Goal: Information Seeking & Learning: Find specific fact

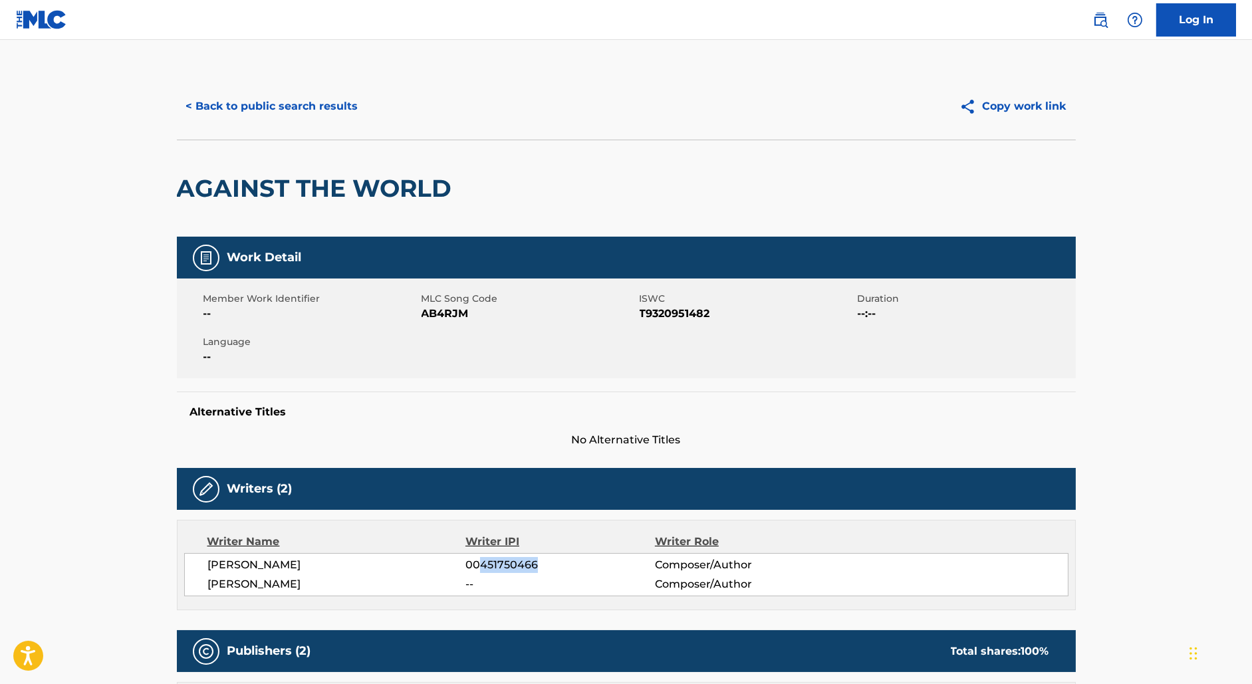
click at [232, 110] on button "< Back to public search results" at bounding box center [272, 106] width 191 height 33
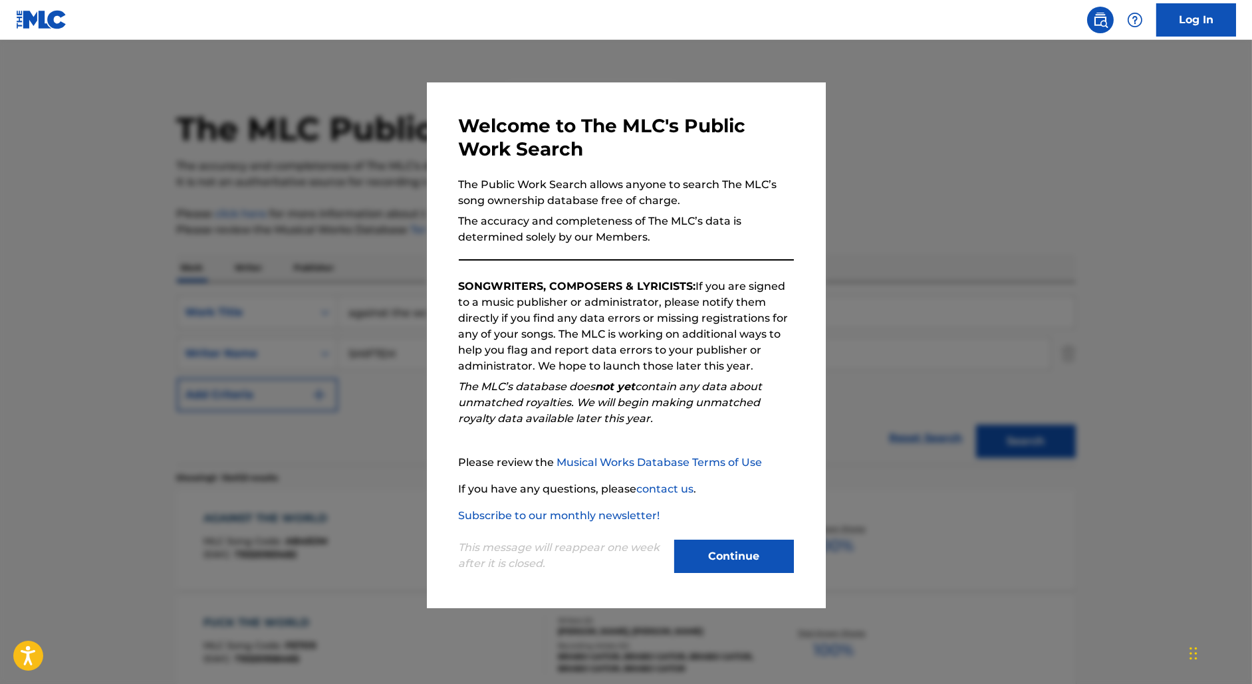
click at [331, 188] on div at bounding box center [626, 382] width 1252 height 684
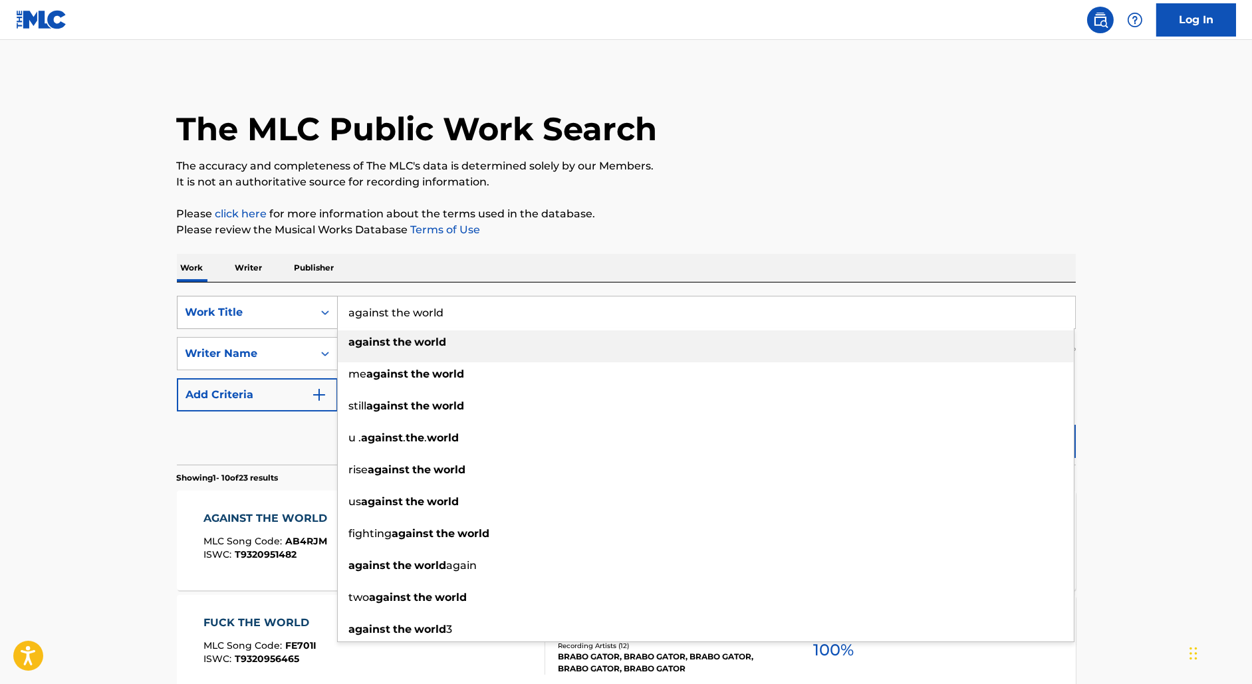
drag, startPoint x: 468, startPoint y: 326, endPoint x: 305, endPoint y: 299, distance: 165.2
click at [305, 299] on div "SearchWithCriteria7bc1445d-91ae-4255-bc1b-09281b6e9bbd Work Title against the w…" at bounding box center [626, 312] width 899 height 33
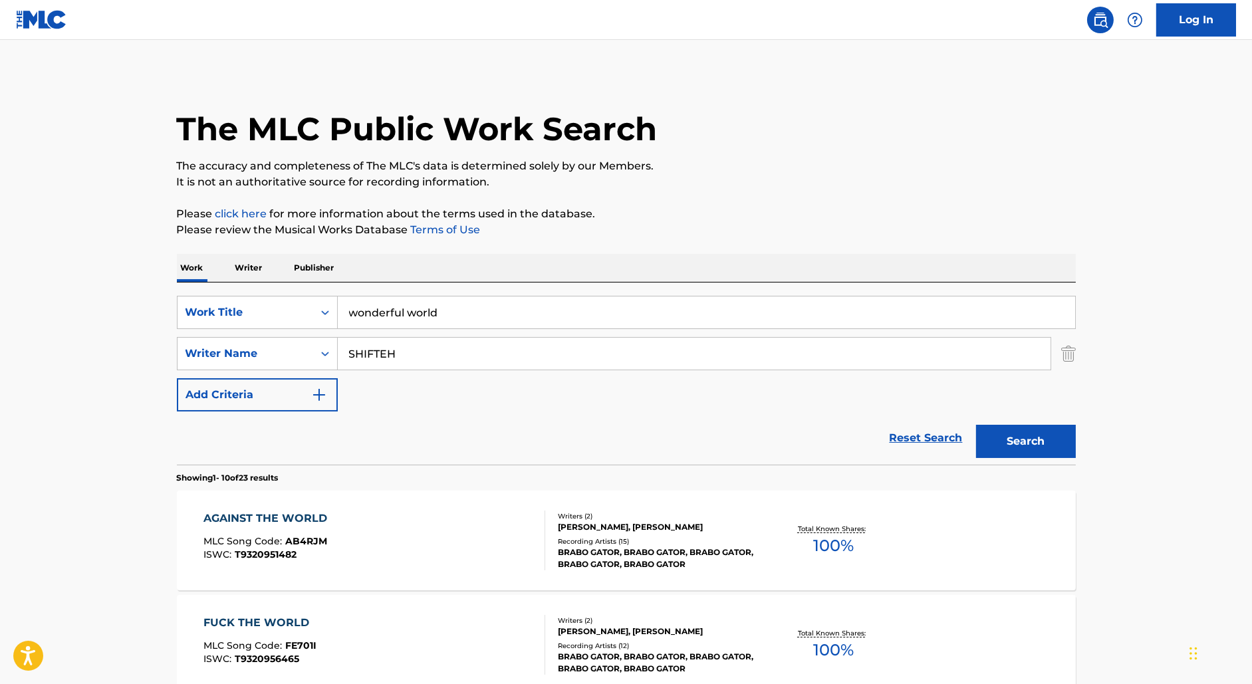
type input "wonderful world"
click at [374, 348] on input "SHIFTEH" at bounding box center [694, 354] width 713 height 32
type input "[PERSON_NAME]"
click at [976, 425] on button "Search" at bounding box center [1026, 441] width 100 height 33
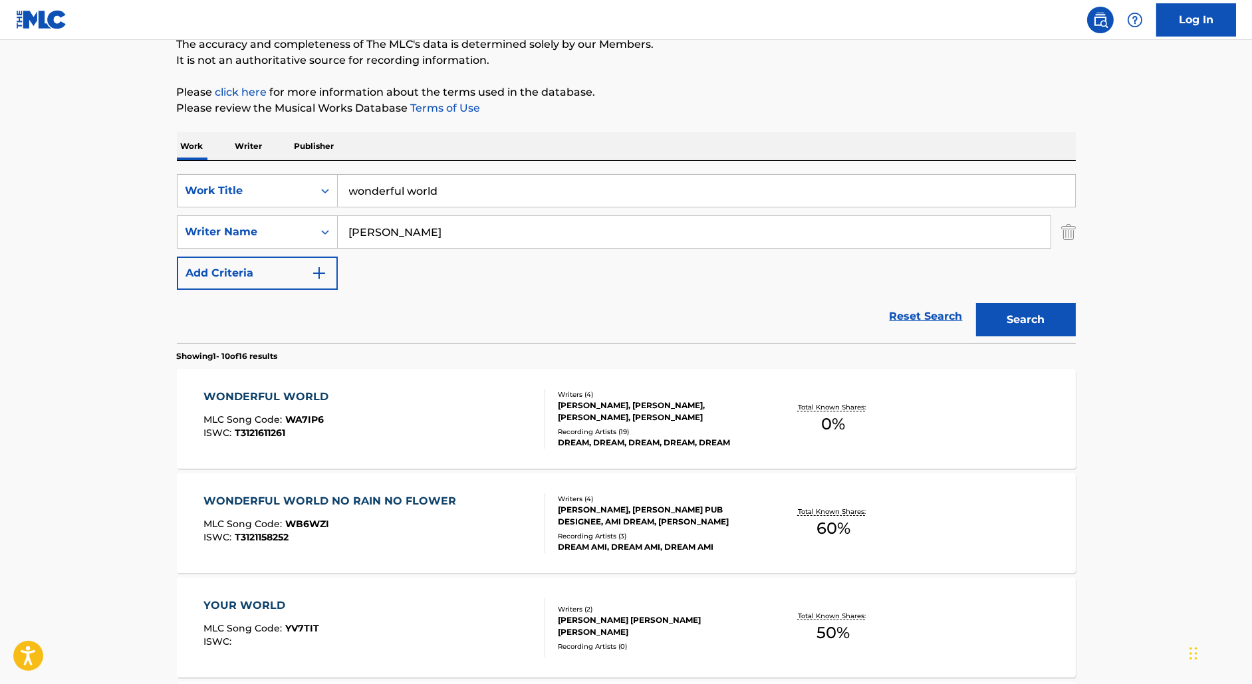
scroll to position [124, 0]
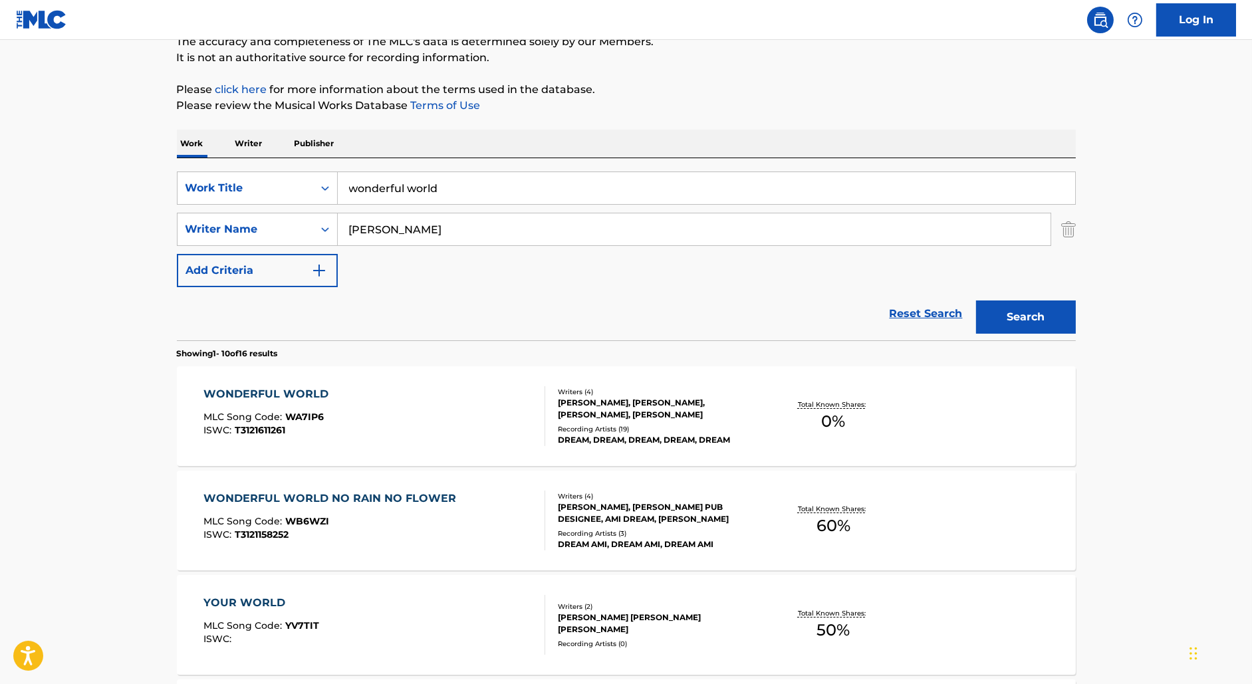
click at [460, 422] on div "WONDERFUL WORLD MLC Song Code : WA7IP6 ISWC : T3121611261" at bounding box center [374, 416] width 342 height 60
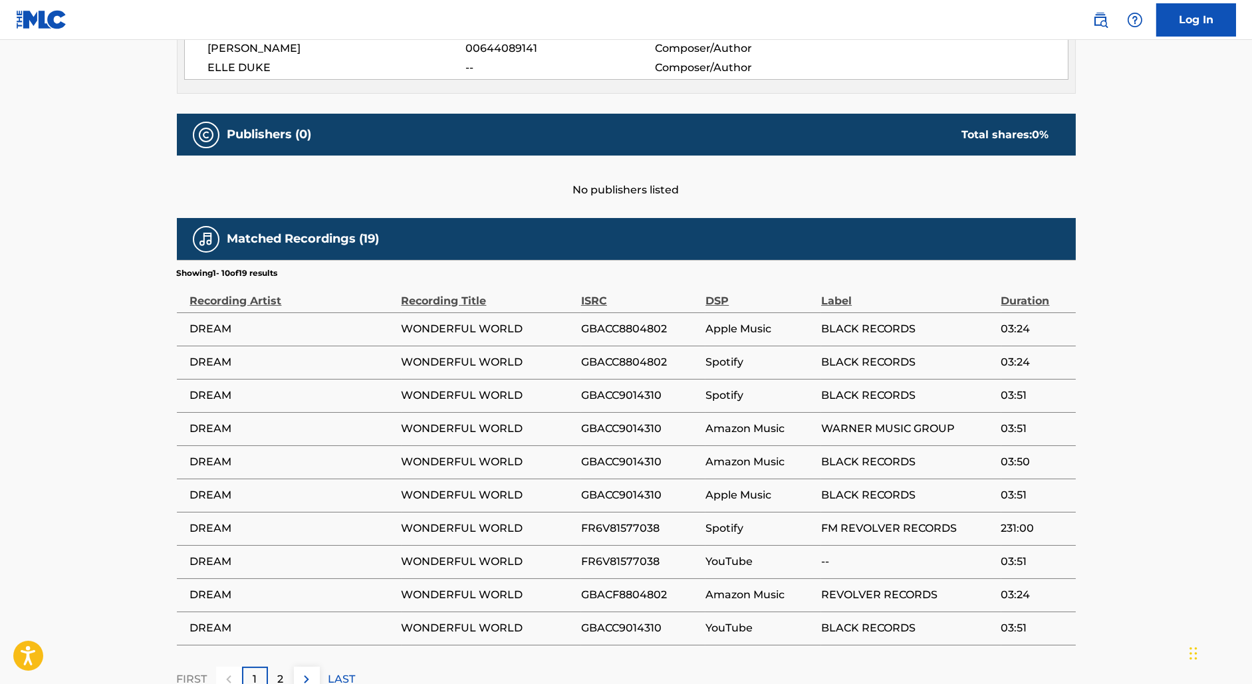
scroll to position [647, 0]
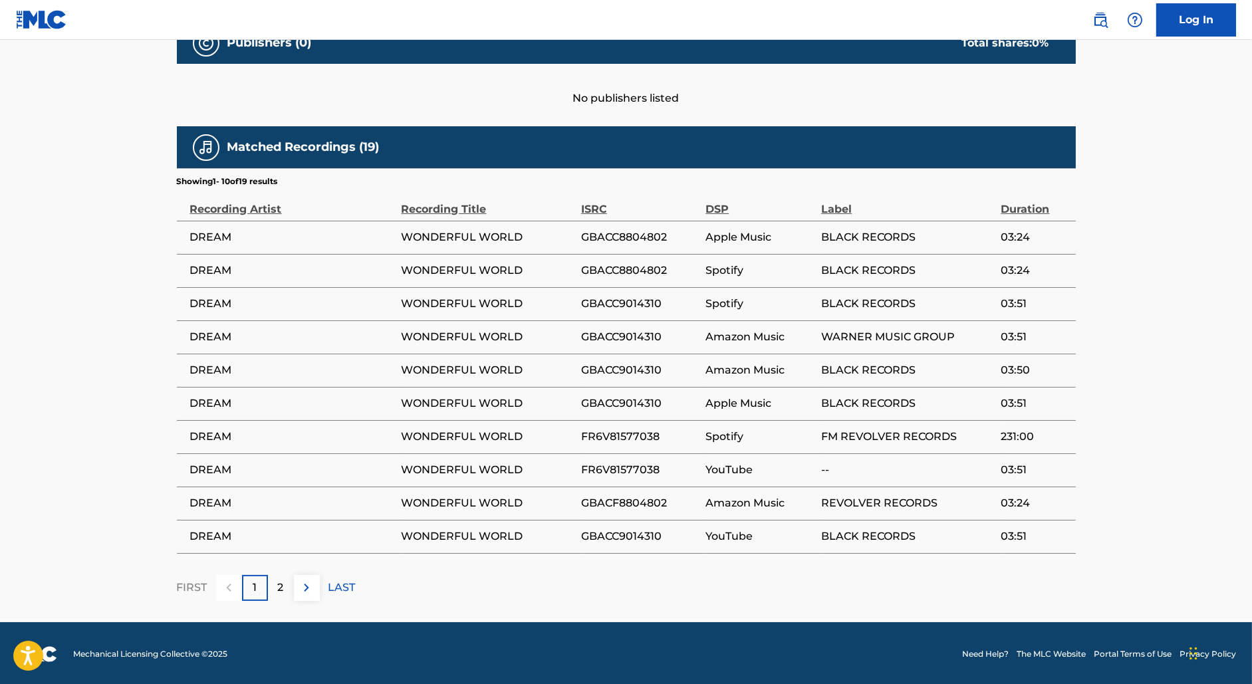
click at [634, 235] on span "GBACC8804802" at bounding box center [640, 237] width 118 height 16
copy span "GBACC8804802"
click at [622, 304] on span "GBACC9014310" at bounding box center [640, 304] width 118 height 16
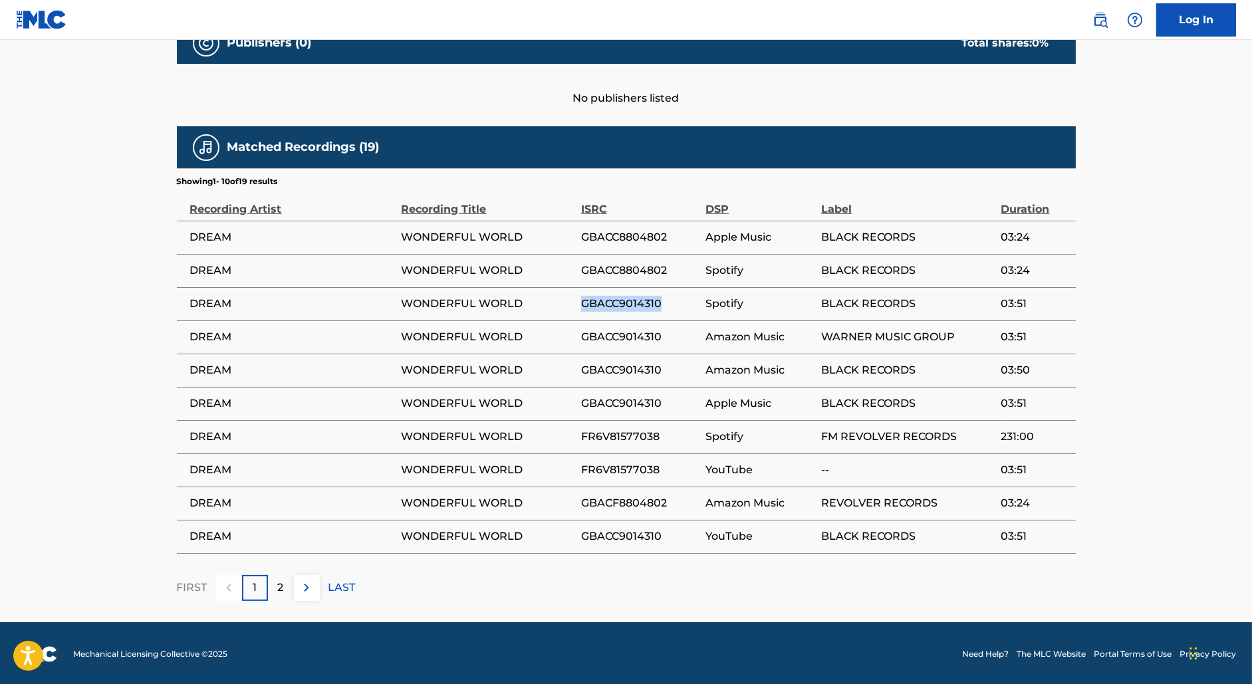
copy span "GBACC9014310"
click at [630, 430] on span "FR6V81577038" at bounding box center [640, 437] width 118 height 16
copy span "FR6V81577038"
